Goal: Task Accomplishment & Management: Manage account settings

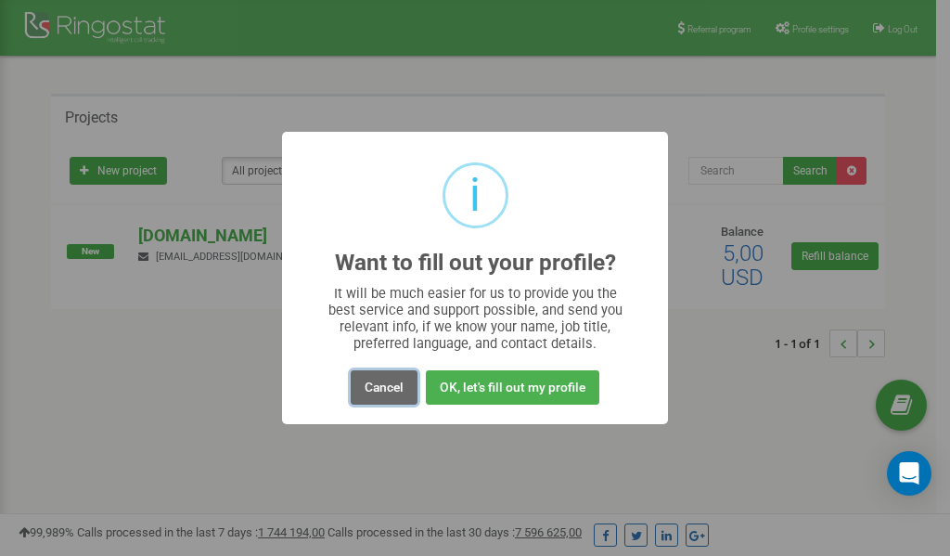
click at [388, 389] on button "Cancel" at bounding box center [384, 387] width 67 height 34
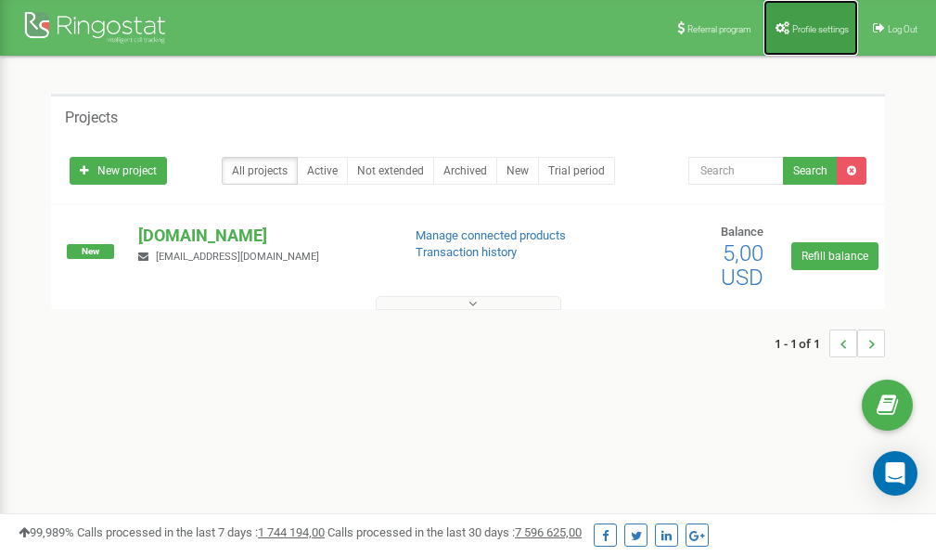
click at [812, 29] on span "Profile settings" at bounding box center [820, 29] width 57 height 10
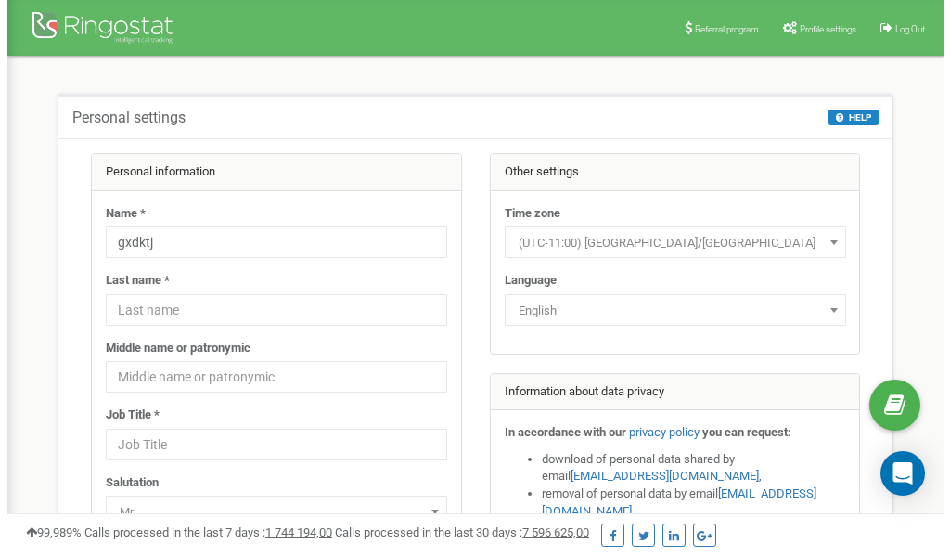
scroll to position [93, 0]
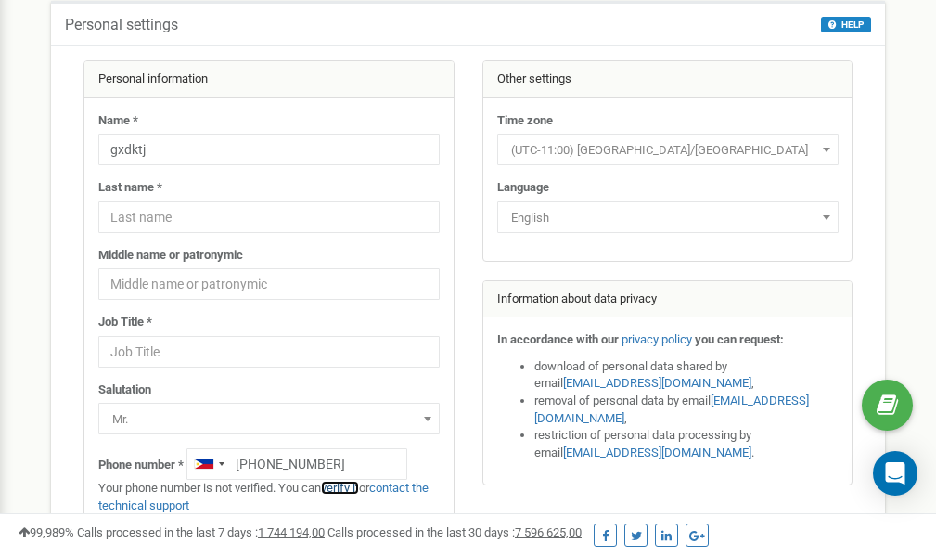
click at [353, 487] on link "verify it" at bounding box center [340, 487] width 38 height 14
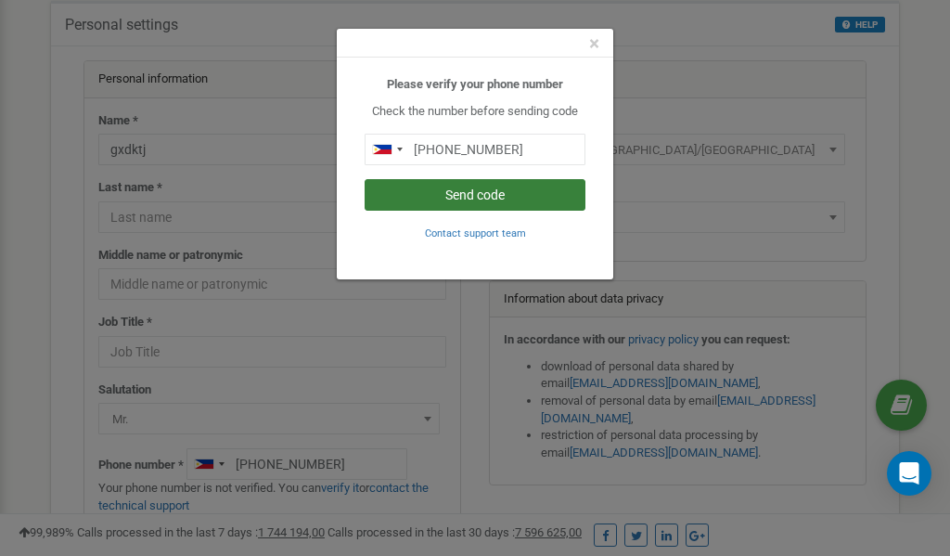
click at [498, 195] on button "Send code" at bounding box center [474, 195] width 221 height 32
